Goal: Communication & Community: Answer question/provide support

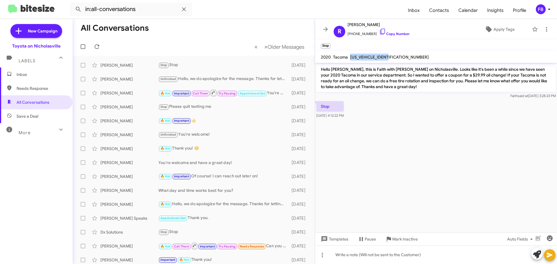
click at [34, 76] on span "Inbox" at bounding box center [41, 75] width 49 height 6
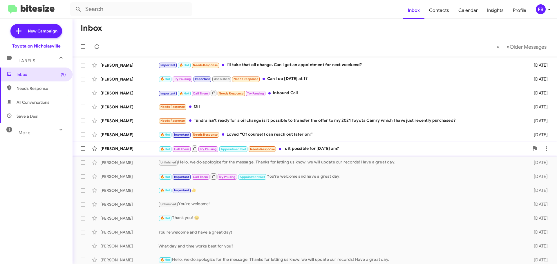
click at [328, 148] on div "🔥 Hot Call Them Try Pausing Appointment Set Needs Response Is it possible for […" at bounding box center [343, 148] width 371 height 7
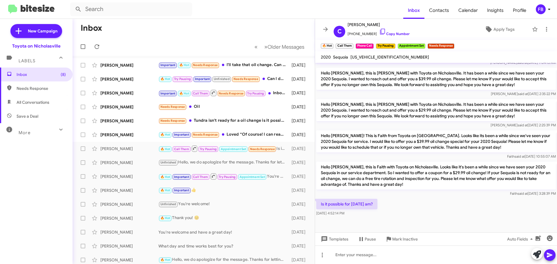
scroll to position [415, 0]
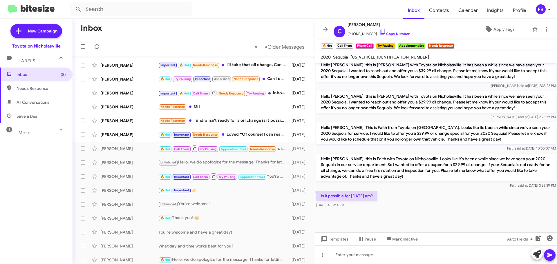
click at [380, 59] on span "[US_VEHICLE_IDENTIFICATION_NUMBER]" at bounding box center [389, 57] width 79 height 5
copy span "[US_VEHICLE_IDENTIFICATION_NUMBER]"
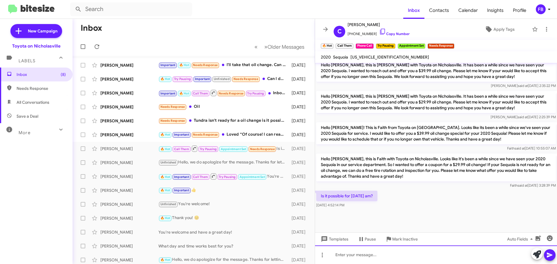
click at [351, 255] on div at bounding box center [436, 255] width 242 height 19
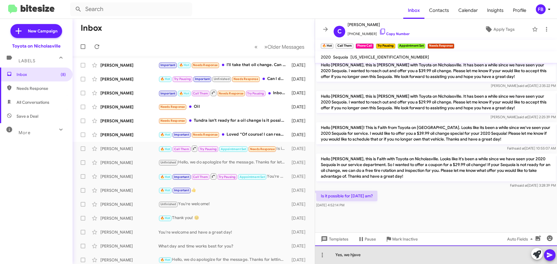
drag, startPoint x: 357, startPoint y: 254, endPoint x: 361, endPoint y: 254, distance: 3.8
click at [358, 254] on div "Yes, we hjave" at bounding box center [436, 255] width 242 height 19
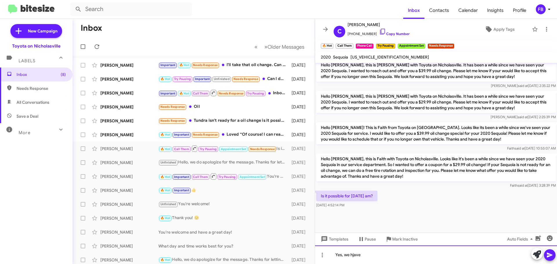
click at [362, 254] on div "Yes, we hjave" at bounding box center [436, 255] width 242 height 19
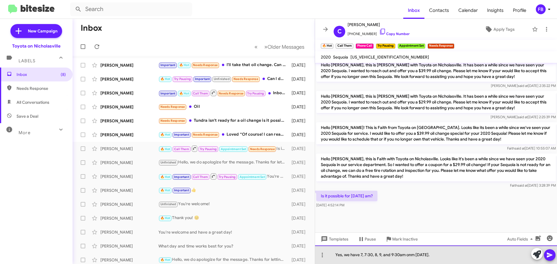
click at [414, 254] on div "Yes, we have 7, 7:30, 8, 9, and 9:30am onm [DATE]." at bounding box center [436, 255] width 242 height 19
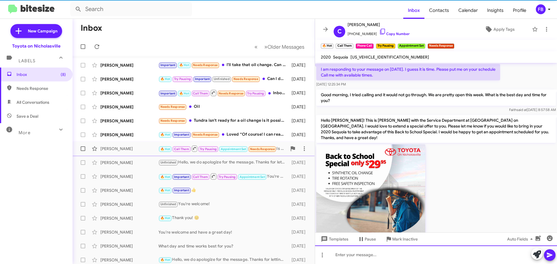
scroll to position [29, 0]
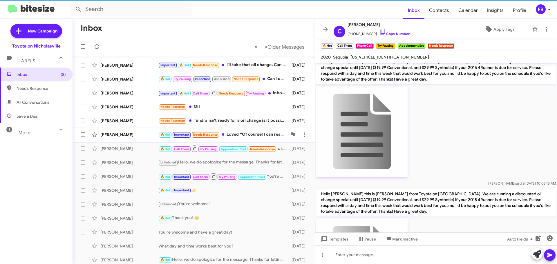
click at [138, 137] on div "[PERSON_NAME]" at bounding box center [129, 135] width 58 height 6
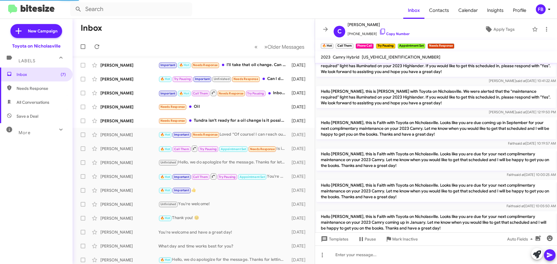
scroll to position [387, 0]
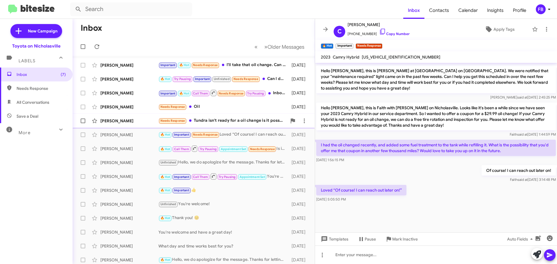
click at [120, 121] on div "[PERSON_NAME]" at bounding box center [129, 121] width 58 height 6
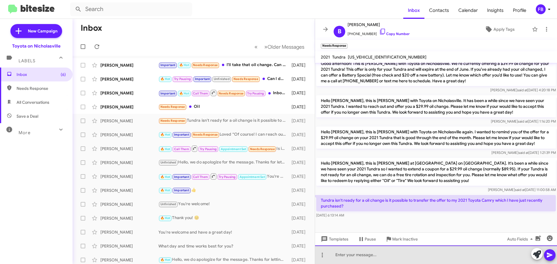
click at [360, 256] on div at bounding box center [436, 255] width 242 height 19
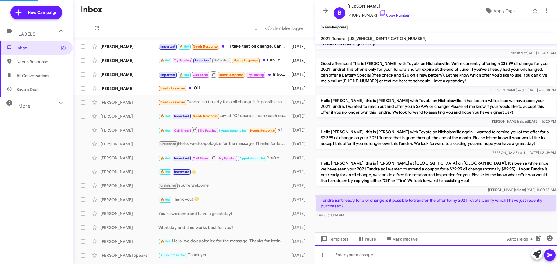
scroll to position [196, 0]
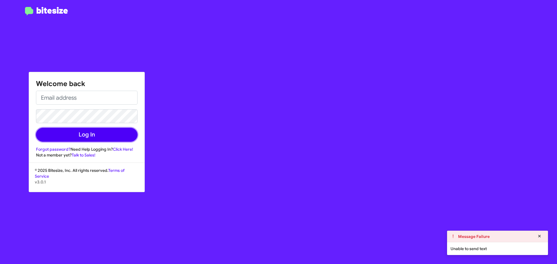
click at [106, 131] on button "Log In" at bounding box center [87, 135] width 102 height 14
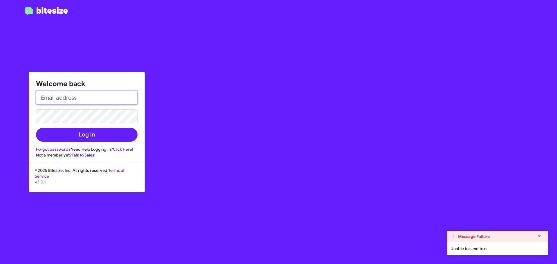
click at [107, 101] on input "email" at bounding box center [87, 98] width 102 height 14
type input "[EMAIL_ADDRESS][DOMAIN_NAME]"
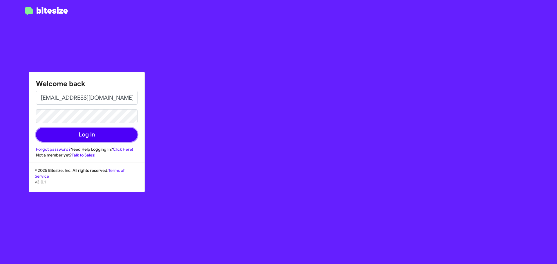
click at [113, 139] on button "Log In" at bounding box center [87, 135] width 102 height 14
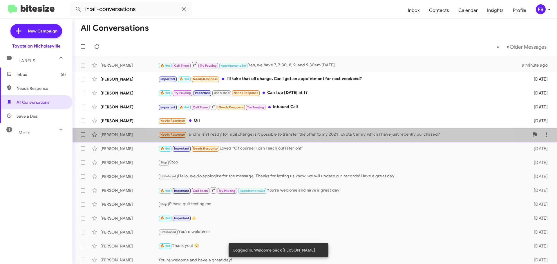
click at [319, 138] on div "Needs Response Tundra isn't ready for a oil change is it possible to transfer t…" at bounding box center [343, 134] width 371 height 7
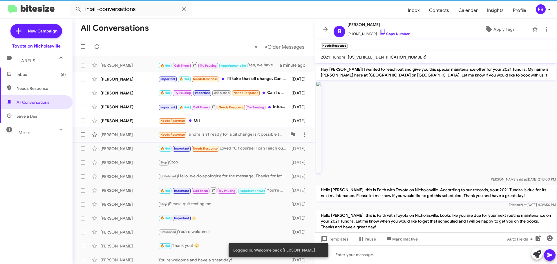
scroll to position [215, 0]
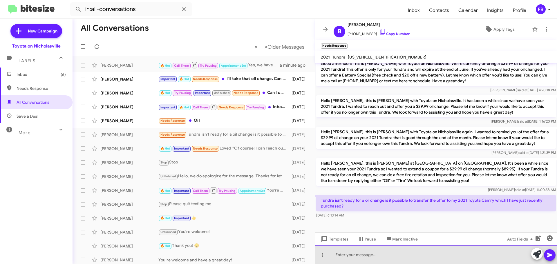
click at [365, 260] on div at bounding box center [436, 255] width 242 height 19
click at [340, 256] on div "SO the offer is for spe" at bounding box center [436, 255] width 242 height 19
click at [380, 256] on div "So the offer is for spe" at bounding box center [436, 255] width 242 height 19
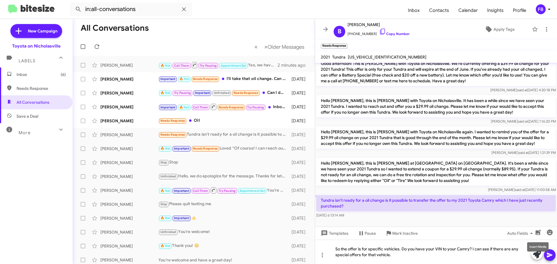
click at [552, 252] on mat-tooltip-component "Insert Media" at bounding box center [538, 246] width 30 height 17
click at [547, 254] on icon at bounding box center [549, 255] width 7 height 7
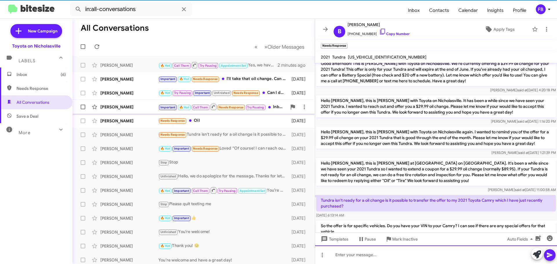
scroll to position [0, 0]
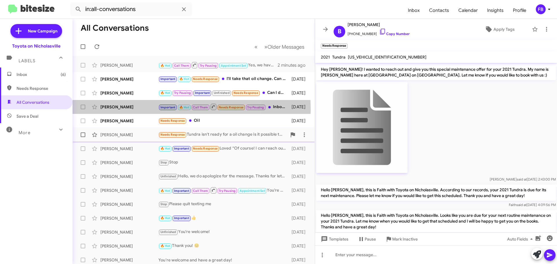
drag, startPoint x: 139, startPoint y: 110, endPoint x: 272, endPoint y: 132, distance: 134.8
click at [139, 110] on div "[PERSON_NAME]" at bounding box center [129, 107] width 58 height 6
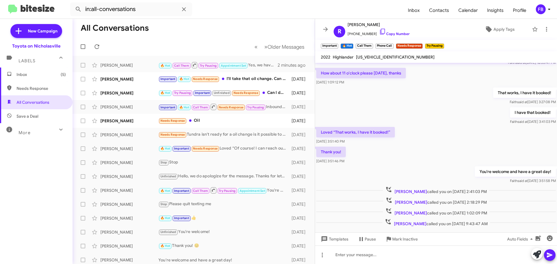
scroll to position [241, 0]
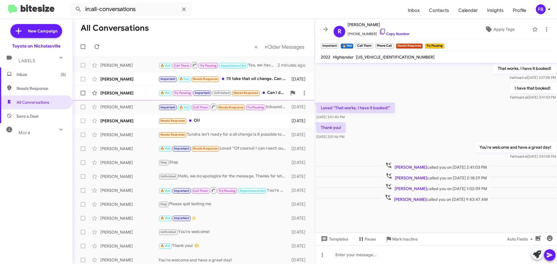
click at [130, 95] on div "[PERSON_NAME]" at bounding box center [129, 93] width 58 height 6
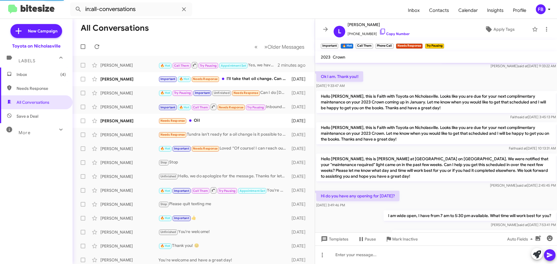
scroll to position [306, 0]
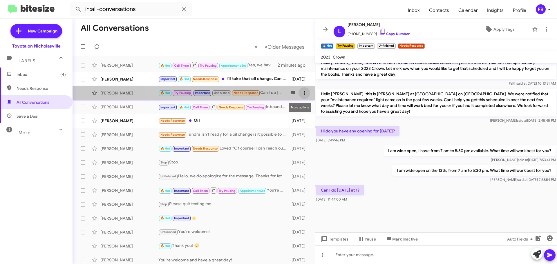
click at [301, 92] on icon at bounding box center [304, 93] width 7 height 7
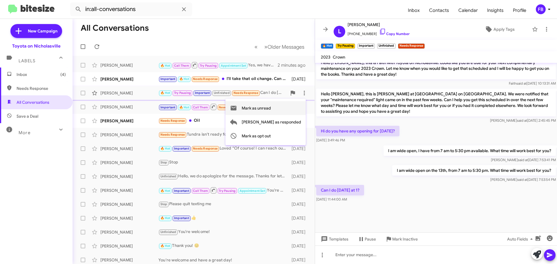
click at [271, 108] on span "Mark as unread" at bounding box center [256, 108] width 29 height 14
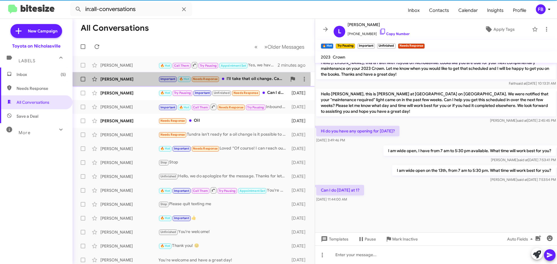
click at [128, 80] on div "[PERSON_NAME]" at bounding box center [129, 79] width 58 height 6
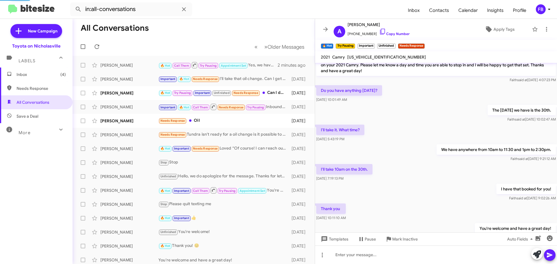
scroll to position [401, 0]
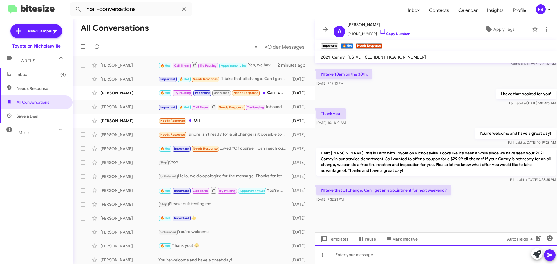
click at [348, 256] on div at bounding box center [436, 255] width 242 height 19
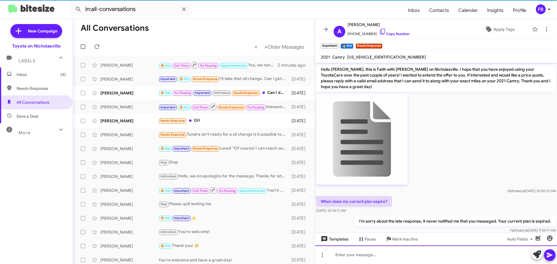
scroll to position [29, 0]
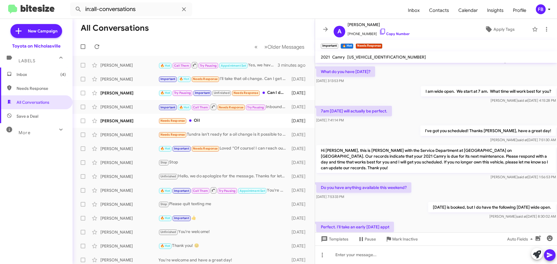
click at [39, 72] on span "Inbox (4)" at bounding box center [41, 75] width 49 height 6
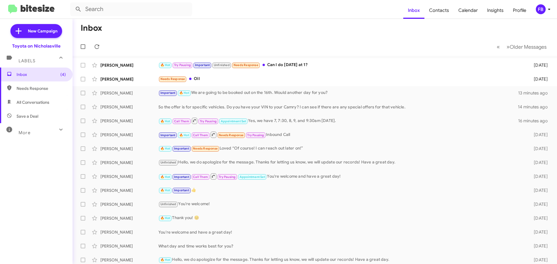
click at [44, 102] on span "All Conversations" at bounding box center [33, 103] width 33 height 6
type input "in:all-conversations"
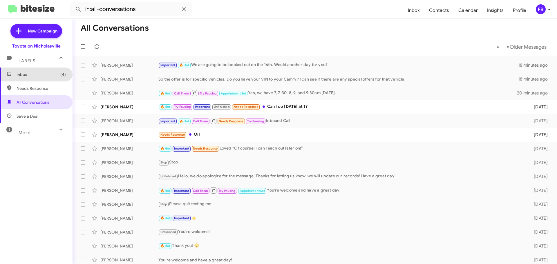
click at [38, 74] on span "Inbox (4)" at bounding box center [41, 75] width 49 height 6
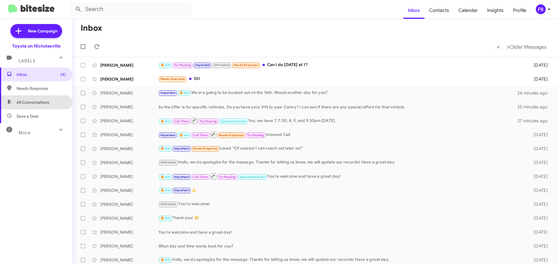
click at [52, 104] on span "All Conversations" at bounding box center [36, 102] width 73 height 14
type input "in:all-conversations"
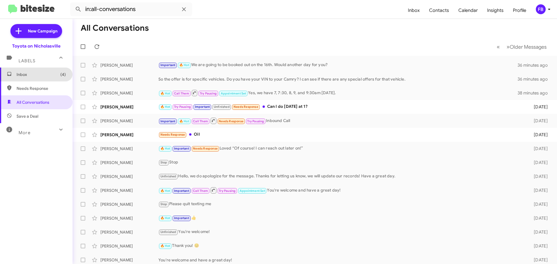
click at [39, 77] on span "Inbox (4)" at bounding box center [41, 75] width 49 height 6
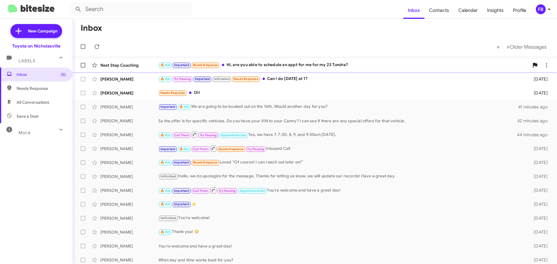
drag, startPoint x: 290, startPoint y: 63, endPoint x: 293, endPoint y: 63, distance: 3.2
click at [290, 63] on div "🔥 Hot Important Needs Response Hi, are you able to schedule an appt for me for …" at bounding box center [343, 65] width 371 height 7
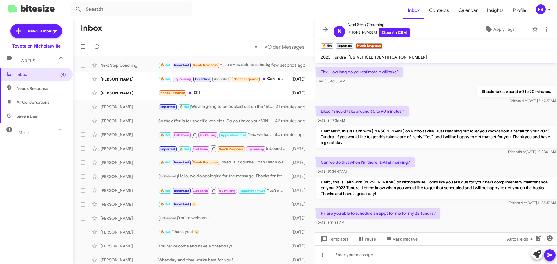
scroll to position [312, 0]
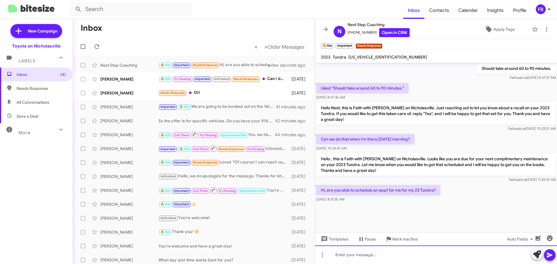
click at [348, 256] on div at bounding box center [436, 255] width 242 height 19
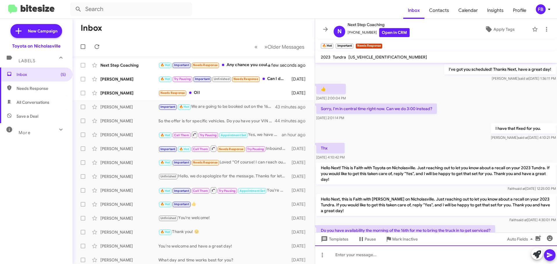
scroll to position [300, 0]
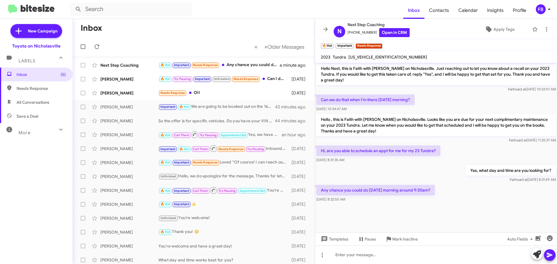
click at [366, 59] on span "[US_VEHICLE_IDENTIFICATION_NUMBER]" at bounding box center [387, 57] width 79 height 5
copy span "[US_VEHICLE_IDENTIFICATION_NUMBER]"
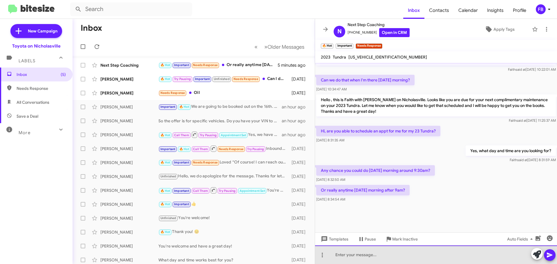
click at [357, 254] on div at bounding box center [436, 255] width 242 height 19
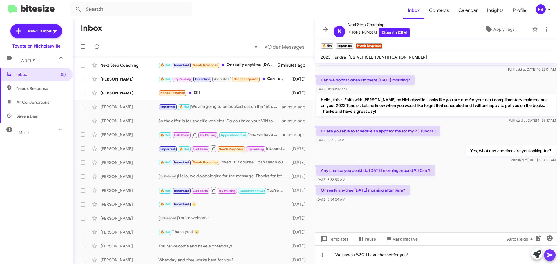
click at [553, 252] on button at bounding box center [550, 256] width 12 height 12
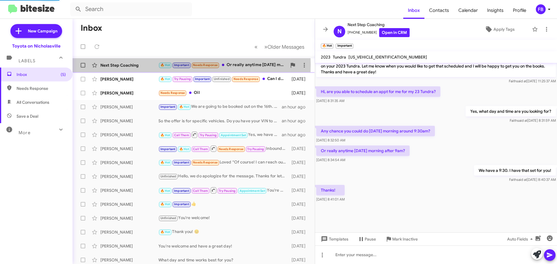
click at [116, 64] on div "Next Step Coaching" at bounding box center [129, 65] width 58 height 6
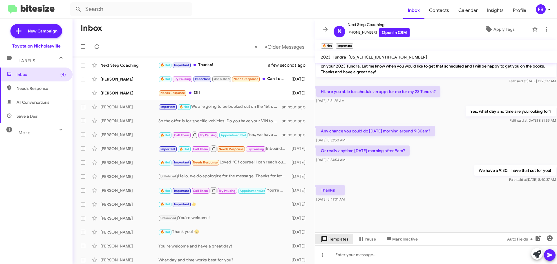
click at [335, 241] on span "Templates" at bounding box center [334, 239] width 29 height 10
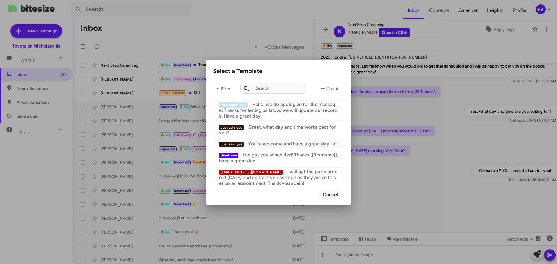
click at [297, 144] on span "You're welcome and have a great day!" at bounding box center [289, 144] width 82 height 6
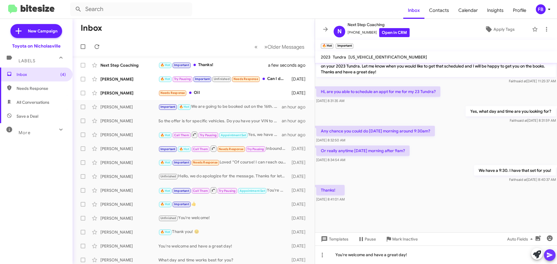
click at [550, 256] on icon at bounding box center [550, 255] width 6 height 5
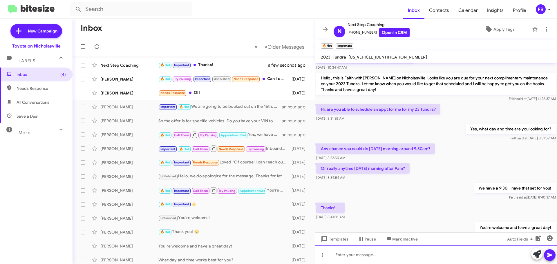
scroll to position [815, 0]
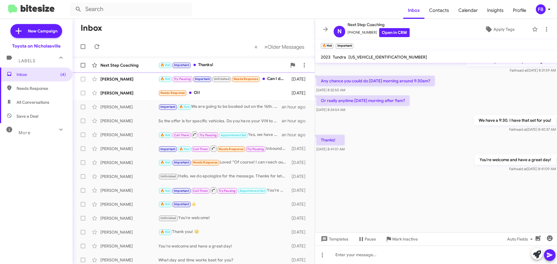
drag, startPoint x: 132, startPoint y: 64, endPoint x: 161, endPoint y: 68, distance: 29.0
click at [133, 64] on div "Next Step Coaching" at bounding box center [129, 65] width 58 height 6
click at [22, 101] on span "All Conversations" at bounding box center [33, 103] width 33 height 6
type input "in:all-conversations"
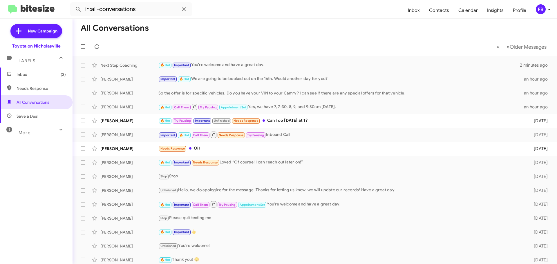
click at [42, 77] on span "Inbox (3)" at bounding box center [36, 75] width 73 height 14
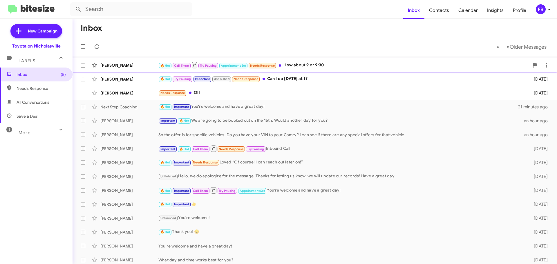
click at [317, 64] on div "🔥 Hot Call Them Try Pausing Appointment Set Needs Response How about 9 or 9:30" at bounding box center [343, 65] width 371 height 7
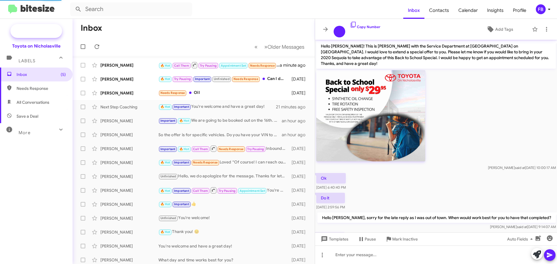
scroll to position [381, 0]
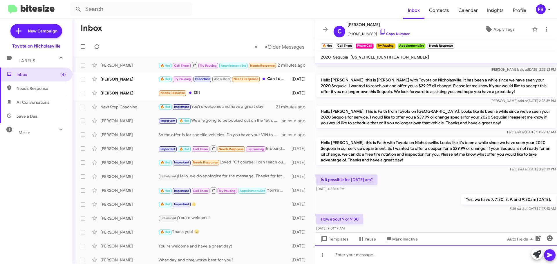
drag, startPoint x: 339, startPoint y: 258, endPoint x: 337, endPoint y: 254, distance: 4.2
click at [339, 258] on div at bounding box center [436, 255] width 242 height 19
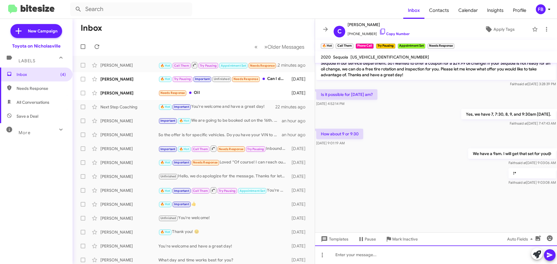
scroll to position [1902, 0]
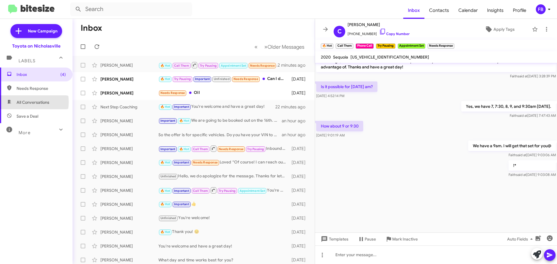
click at [22, 102] on span "All Conversations" at bounding box center [33, 103] width 33 height 6
type input "in:all-conversations"
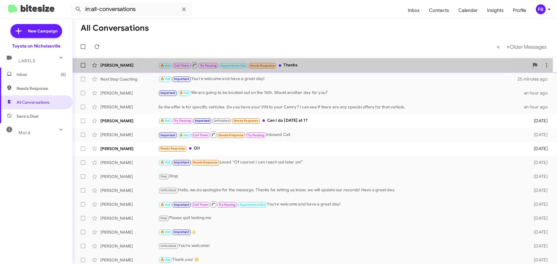
click at [311, 63] on div "🔥 Hot Call Them Try Pausing Appointment Set Needs Response Thanks" at bounding box center [343, 65] width 371 height 7
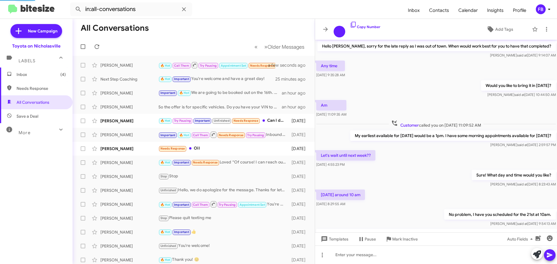
scroll to position [274, 0]
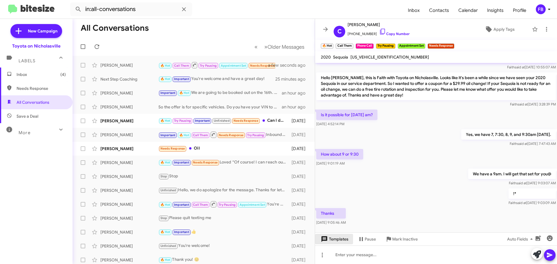
click at [334, 241] on span "Templates" at bounding box center [334, 239] width 29 height 10
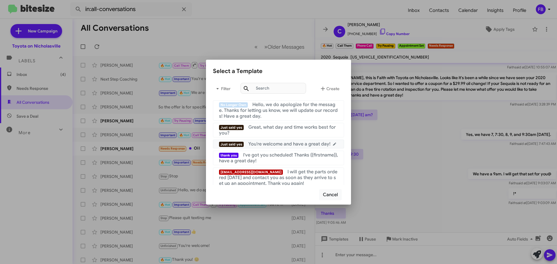
click at [289, 142] on span "You're welcome and have a great day!" at bounding box center [289, 144] width 82 height 6
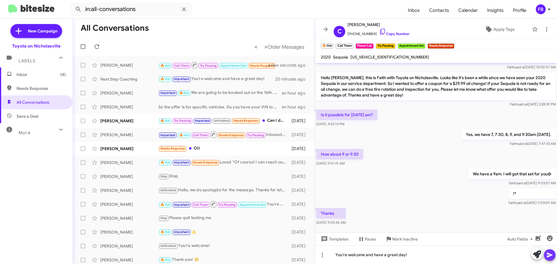
click at [550, 256] on icon at bounding box center [549, 255] width 7 height 7
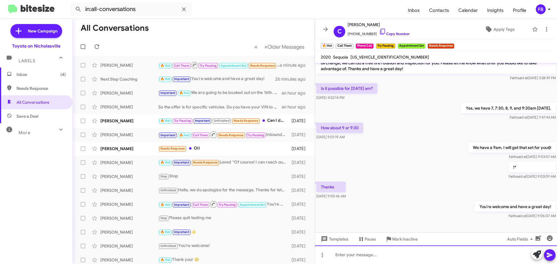
scroll to position [2602, 0]
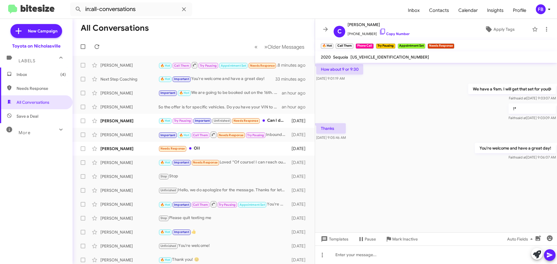
click at [50, 77] on span "Inbox (4)" at bounding box center [41, 75] width 49 height 6
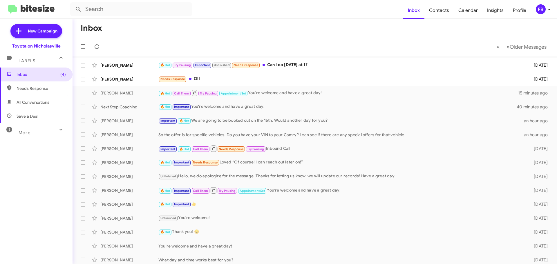
click at [44, 106] on span "All Conversations" at bounding box center [36, 102] width 73 height 14
type input "in:all-conversations"
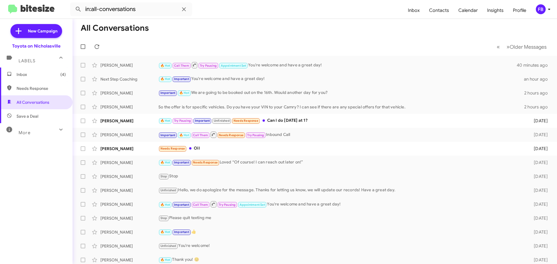
click at [42, 71] on span "Inbox (4)" at bounding box center [36, 75] width 73 height 14
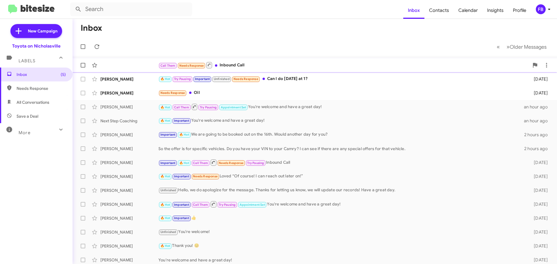
click at [245, 66] on div "Call Them Needs Response Inbound Call" at bounding box center [343, 65] width 371 height 7
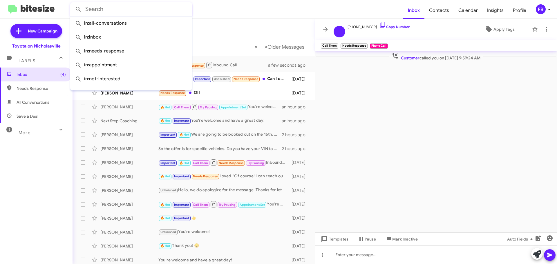
paste input "[US_VEHICLE_IDENTIFICATION_NUMBER]"
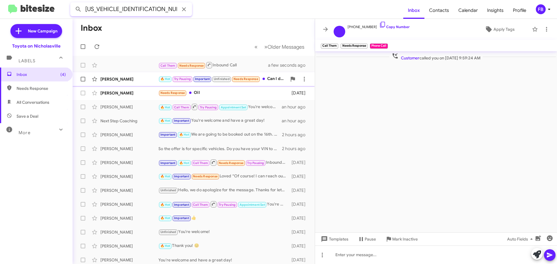
click at [73, 3] on button at bounding box center [79, 9] width 12 height 12
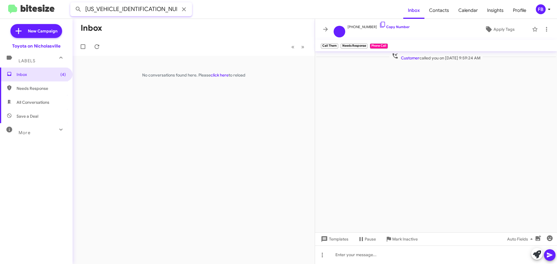
drag, startPoint x: 149, startPoint y: 9, endPoint x: -44, endPoint y: 9, distance: 192.9
click at [0, 9] on html "[US_VEHICLE_IDENTIFICATION_NUMBER] Inbox Contacts Calendar Insights Profile FB …" at bounding box center [278, 132] width 557 height 264
paste input "[PERSON_NAME]"
type input "[PERSON_NAME]"
click at [73, 3] on button at bounding box center [79, 9] width 12 height 12
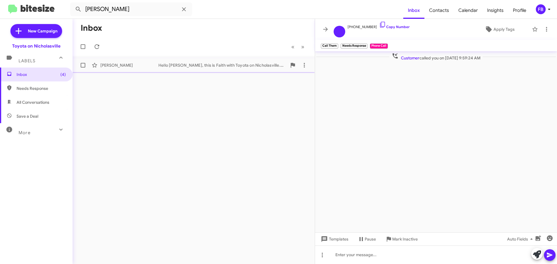
click at [115, 66] on div "[PERSON_NAME]" at bounding box center [129, 65] width 58 height 6
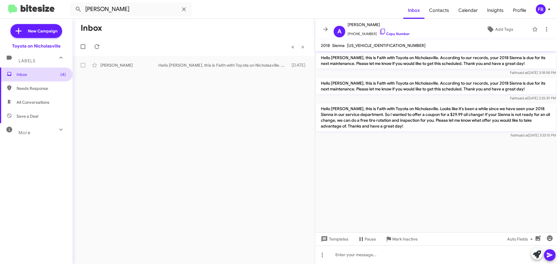
click at [51, 77] on span "Inbox (4)" at bounding box center [36, 75] width 73 height 14
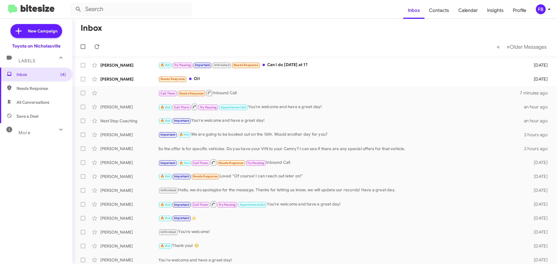
click at [45, 101] on span "All Conversations" at bounding box center [33, 103] width 33 height 6
type input "in:all-conversations"
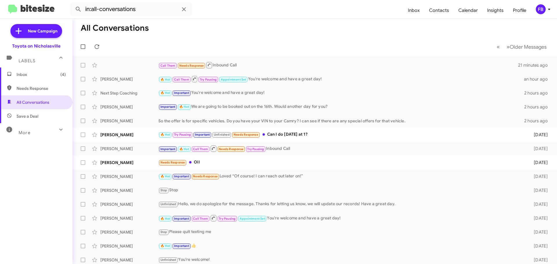
click at [51, 75] on span "Inbox (4)" at bounding box center [41, 75] width 49 height 6
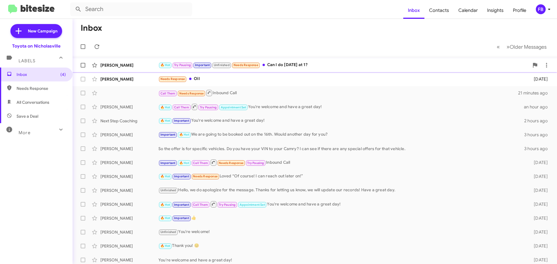
click at [337, 65] on div "🔥 Hot Try Pausing Important Unfinished Needs Response Can I do [DATE] at 1?" at bounding box center [343, 65] width 371 height 7
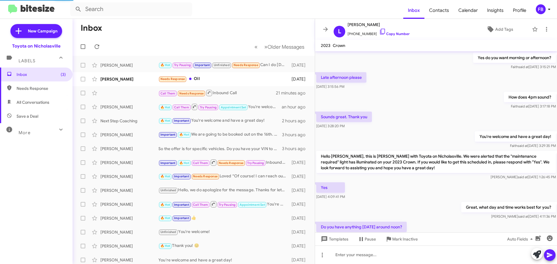
scroll to position [294, 0]
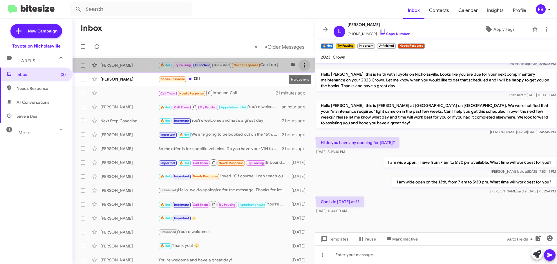
click at [301, 64] on icon at bounding box center [304, 65] width 7 height 7
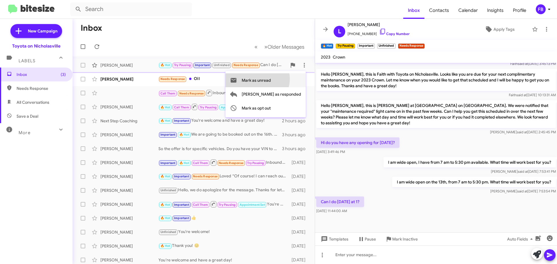
click at [271, 79] on span "Mark as unread" at bounding box center [256, 80] width 29 height 14
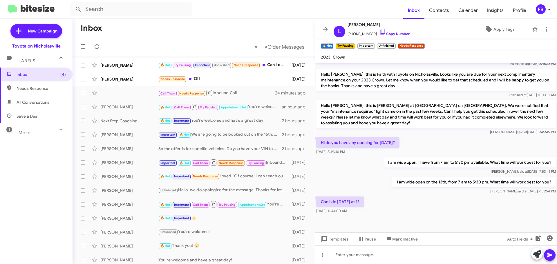
click at [35, 102] on span "All Conversations" at bounding box center [33, 103] width 33 height 6
type input "in:all-conversations"
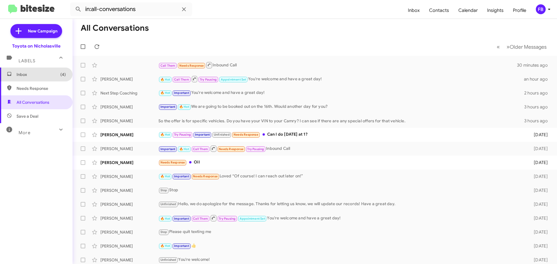
click at [41, 73] on span "Inbox (4)" at bounding box center [41, 75] width 49 height 6
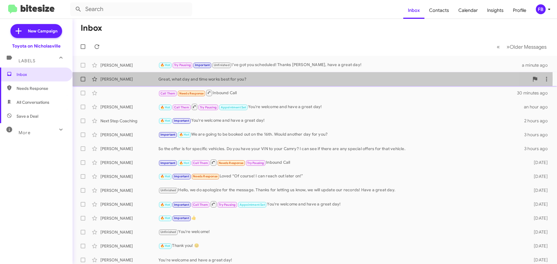
click at [278, 79] on div "Great, what day and time works best for you?" at bounding box center [343, 79] width 371 height 6
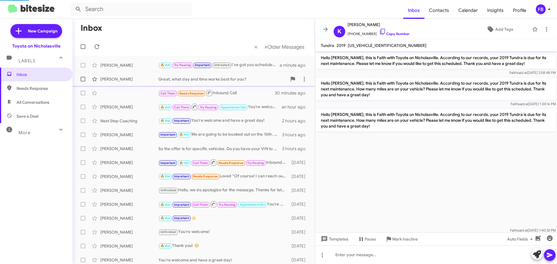
scroll to position [376, 0]
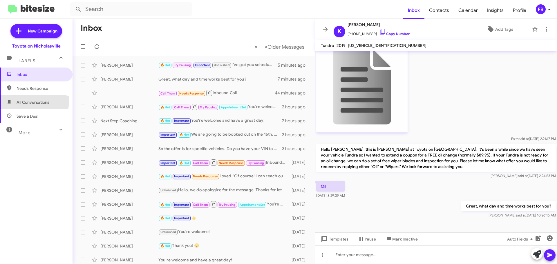
click at [29, 101] on span "All Conversations" at bounding box center [33, 103] width 33 height 6
type input "in:all-conversations"
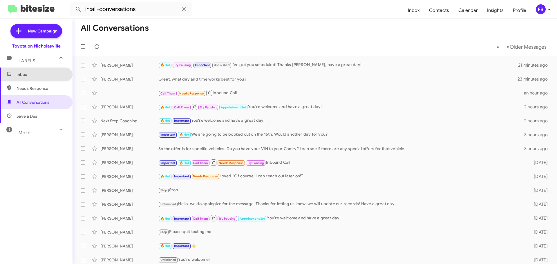
click at [48, 77] on span "Inbox" at bounding box center [36, 75] width 73 height 14
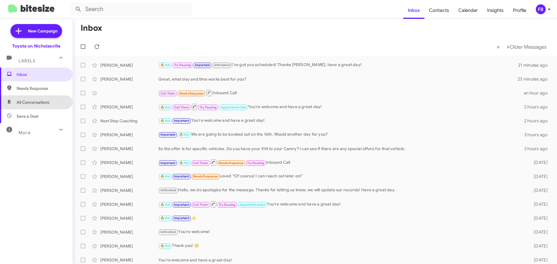
drag, startPoint x: 37, startPoint y: 104, endPoint x: 55, endPoint y: 105, distance: 17.8
click at [38, 104] on span "All Conversations" at bounding box center [33, 103] width 33 height 6
type input "in:all-conversations"
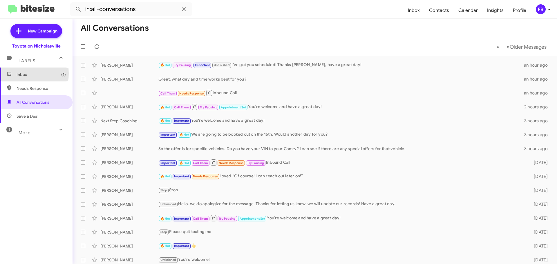
click at [17, 74] on span "Inbox (1)" at bounding box center [41, 75] width 49 height 6
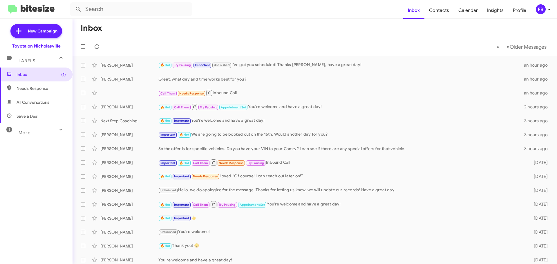
drag, startPoint x: 24, startPoint y: 107, endPoint x: 33, endPoint y: 107, distance: 9.6
click at [24, 107] on span "All Conversations" at bounding box center [36, 102] width 73 height 14
type input "in:all-conversations"
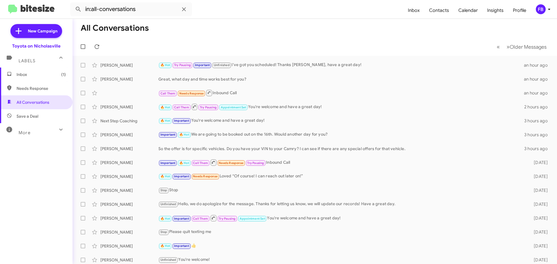
click at [45, 76] on span "Inbox (1)" at bounding box center [41, 75] width 49 height 6
